Goal: Information Seeking & Learning: Find specific fact

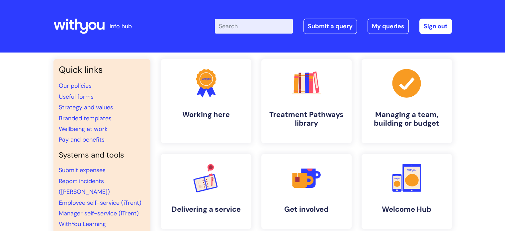
click at [260, 28] on input "Enter your search term here..." at bounding box center [254, 26] width 78 height 15
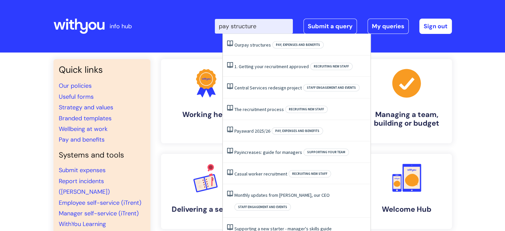
type input "pay structure"
click button "Search" at bounding box center [0, 0] width 0 height 0
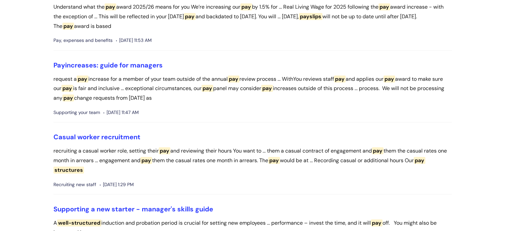
scroll to position [506, 0]
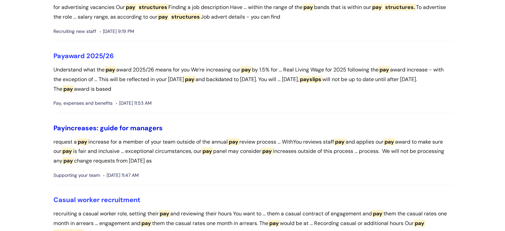
click at [91, 127] on link "Pay increases: guide for managers" at bounding box center [107, 127] width 109 height 9
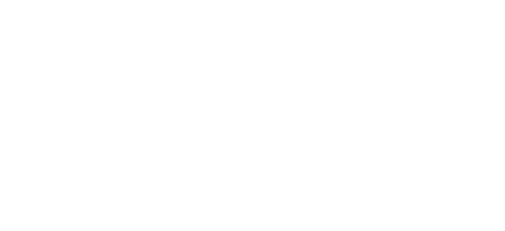
scroll to position [506, 0]
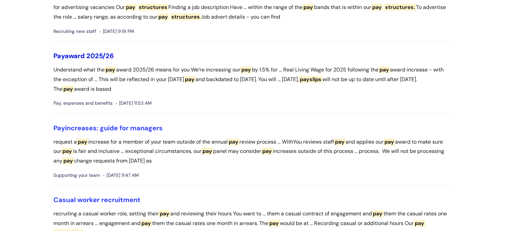
click at [75, 54] on link "Pay award 2025/26" at bounding box center [83, 55] width 60 height 9
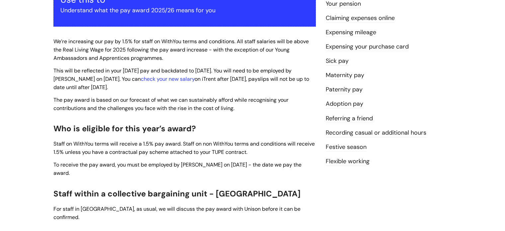
scroll to position [109, 0]
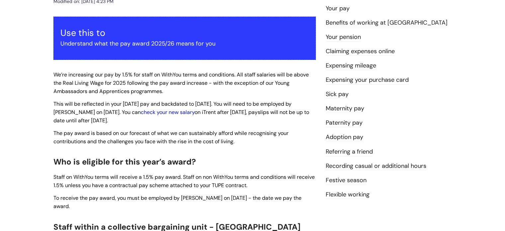
click at [166, 112] on link "check your new salary" at bounding box center [168, 111] width 54 height 7
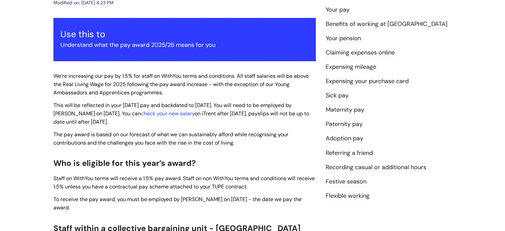
scroll to position [74, 0]
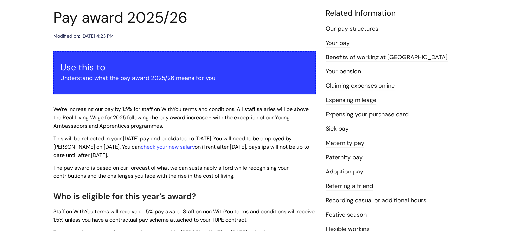
click at [342, 28] on link "Our pay structures" at bounding box center [351, 29] width 52 height 9
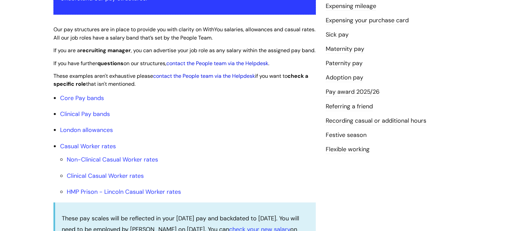
scroll to position [166, 0]
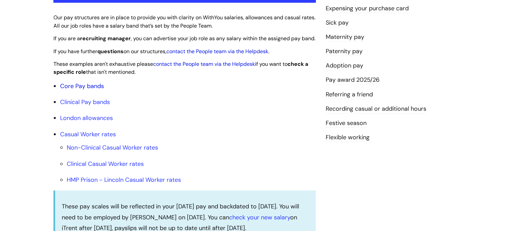
click at [76, 90] on link "Core Pay bands" at bounding box center [82, 86] width 44 height 8
click at [69, 90] on link "Core Pay bands" at bounding box center [82, 86] width 44 height 8
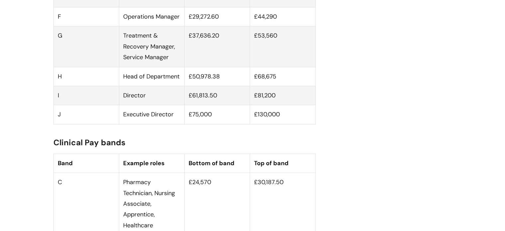
scroll to position [498, 0]
